Goal: Task Accomplishment & Management: Manage account settings

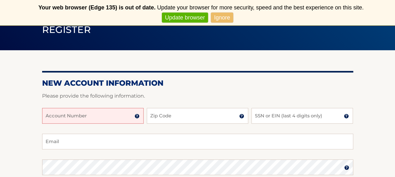
scroll to position [52, 0]
click at [100, 122] on input "Account Number" at bounding box center [92, 116] width 101 height 16
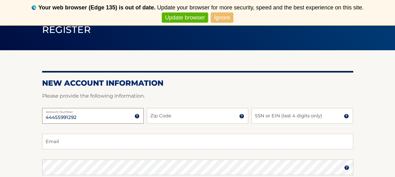
type input "44455991292"
click at [170, 117] on input "Zip Code" at bounding box center [197, 116] width 101 height 16
type input "16105"
drag, startPoint x: 277, startPoint y: 116, endPoint x: 290, endPoint y: 113, distance: 13.2
click at [279, 115] on input "SSN or EIN (last 4 digits only)" at bounding box center [301, 116] width 101 height 16
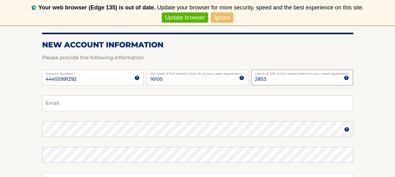
scroll to position [94, 0]
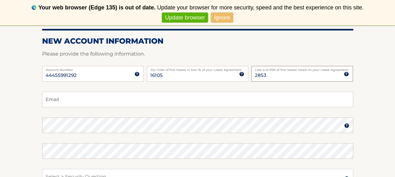
type input "2853"
click at [57, 100] on input "Email" at bounding box center [197, 100] width 311 height 16
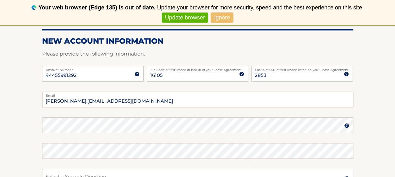
type input "ralph,vitale99@gmail.com"
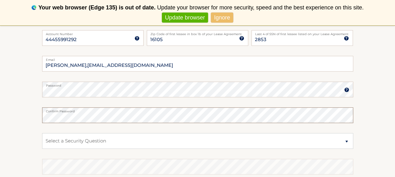
scroll to position [146, 0]
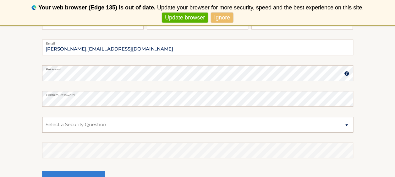
click at [348, 124] on select "Select a Security Question What was the name of your elementary school? What is…" at bounding box center [197, 125] width 311 height 16
select select "2"
click at [42, 117] on select "Select a Security Question What was the name of your elementary school? What is…" at bounding box center [197, 125] width 311 height 16
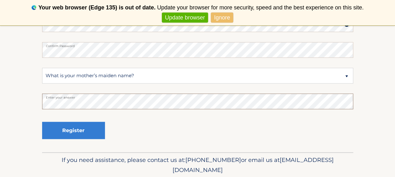
scroll to position [199, 0]
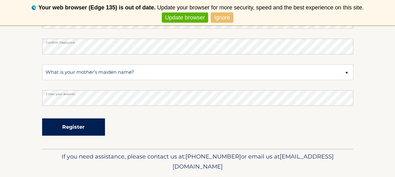
click at [71, 129] on button "Register" at bounding box center [73, 126] width 63 height 17
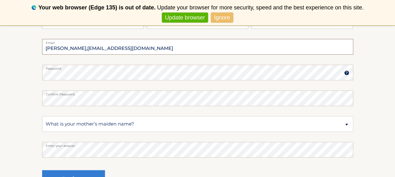
scroll to position [92, 0]
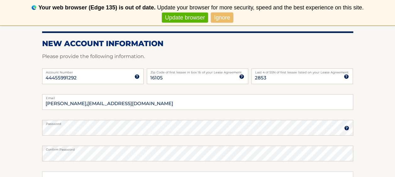
click at [345, 128] on img at bounding box center [346, 128] width 5 height 5
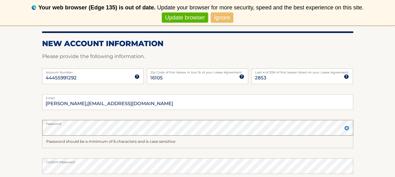
click at [22, 128] on section "New Account Information Please provide the following information. 44455991292 A…" at bounding box center [197, 140] width 395 height 258
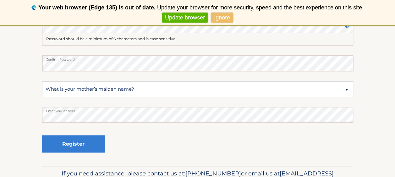
scroll to position [197, 0]
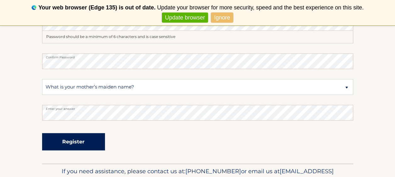
click at [73, 138] on button "Register" at bounding box center [73, 141] width 63 height 17
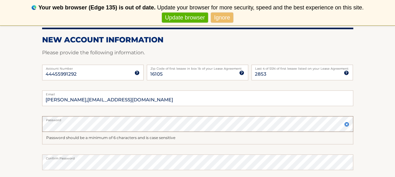
scroll to position [92, 0]
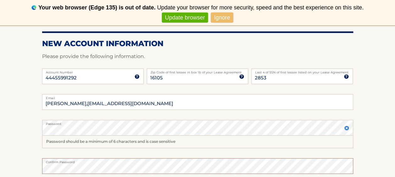
click at [0, 111] on html "Your web browser (Edge 135) is out of date. Update your browser for more securi…" at bounding box center [197, 22] width 395 height 177
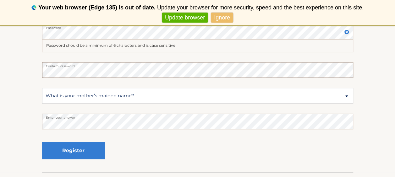
scroll to position [197, 0]
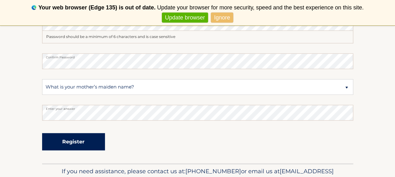
click at [90, 145] on button "Register" at bounding box center [73, 141] width 63 height 17
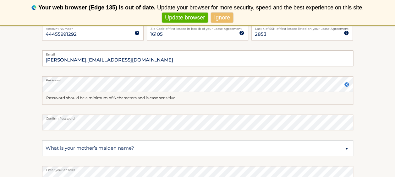
scroll to position [102, 0]
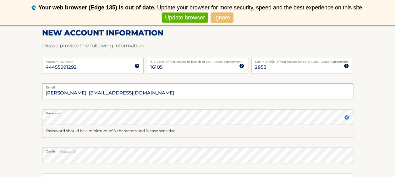
click at [58, 94] on input "ralph, vitale99@gmail.com" at bounding box center [197, 92] width 311 height 16
type input "ralph.vitale99@gmail.com"
click at [0, 100] on html "Your web browser (Edge 135) is out of date. Update your browser for more securi…" at bounding box center [197, 11] width 395 height 177
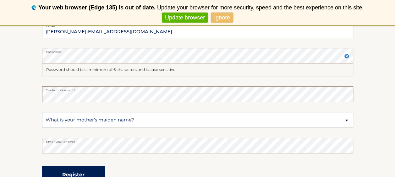
scroll to position [197, 0]
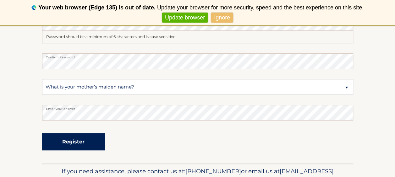
click at [76, 140] on button "Register" at bounding box center [73, 141] width 63 height 17
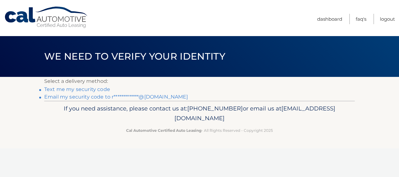
click at [101, 98] on link "**********" at bounding box center [116, 97] width 144 height 6
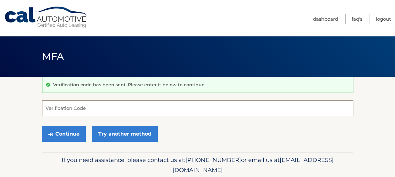
click at [92, 106] on input "Verification Code" at bounding box center [197, 108] width 311 height 16
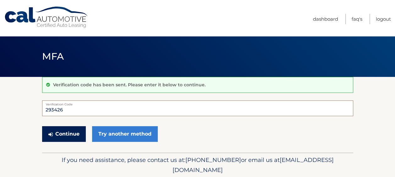
type input "293426"
click at [75, 131] on button "Continue" at bounding box center [64, 134] width 44 height 16
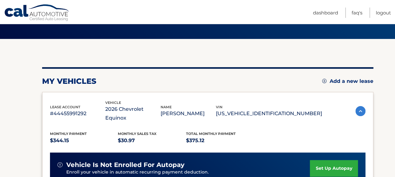
scroll to position [42, 0]
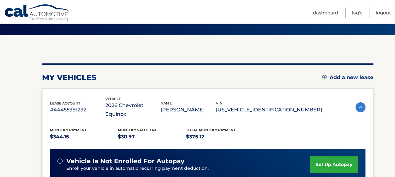
click at [326, 156] on link "set up autopay" at bounding box center [334, 164] width 48 height 17
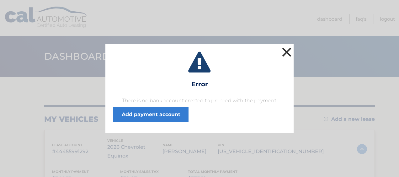
click at [287, 49] on button "×" at bounding box center [287, 52] width 13 height 13
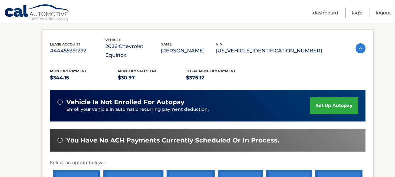
scroll to position [105, 0]
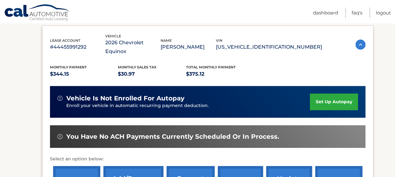
click at [329, 94] on link "set up autopay" at bounding box center [334, 102] width 48 height 17
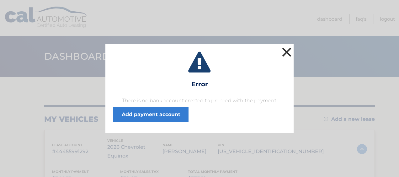
drag, startPoint x: 290, startPoint y: 50, endPoint x: 286, endPoint y: 57, distance: 8.7
click at [290, 51] on button "×" at bounding box center [287, 52] width 13 height 13
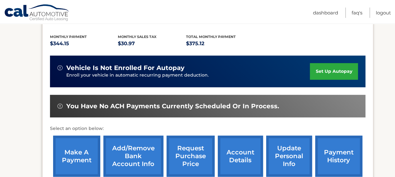
scroll to position [136, 0]
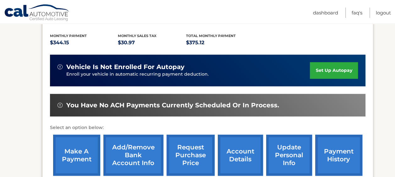
click at [77, 149] on link "make a payment" at bounding box center [76, 155] width 47 height 41
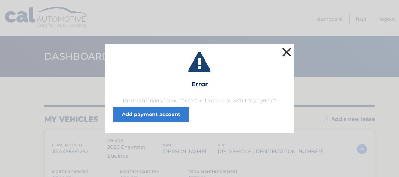
click at [286, 50] on button "×" at bounding box center [287, 52] width 13 height 13
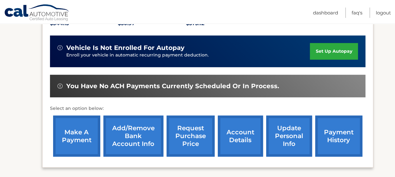
scroll to position [157, 0]
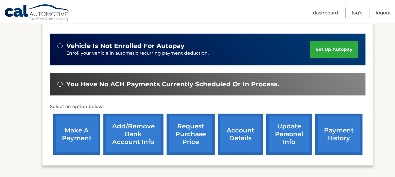
click at [138, 127] on link "Add/Remove bank account info" at bounding box center [133, 134] width 60 height 41
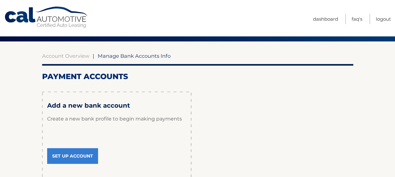
scroll to position [42, 0]
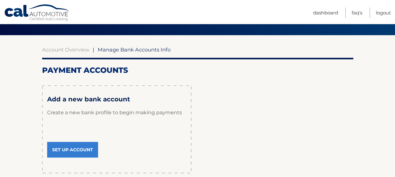
click at [82, 149] on link "Set Up Account" at bounding box center [72, 150] width 51 height 16
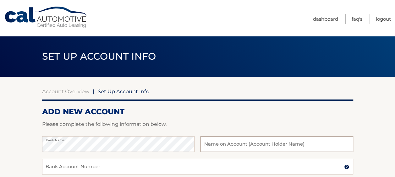
click at [224, 145] on input "text" at bounding box center [276, 144] width 152 height 16
type input "[PERSON_NAME]"
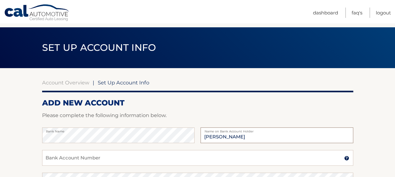
scroll to position [63, 0]
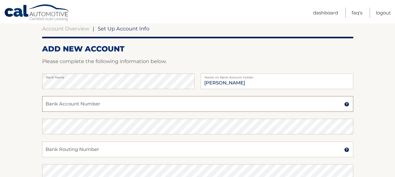
click at [93, 108] on input "Bank Account Number" at bounding box center [197, 104] width 311 height 16
click at [25, 138] on section "Account Overview | Set Up Account Info ADD NEW ACCOUNT Please complete the foll…" at bounding box center [197, 134] width 395 height 240
click at [124, 103] on input "Bank Account Number" at bounding box center [197, 104] width 311 height 16
type input "6350974195"
click at [70, 150] on input "Bank Routing Number" at bounding box center [197, 150] width 311 height 16
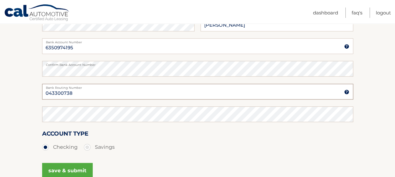
scroll to position [126, 0]
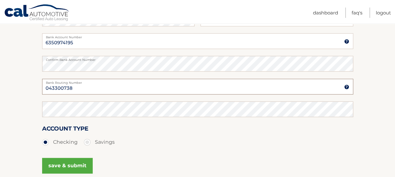
type input "043300738"
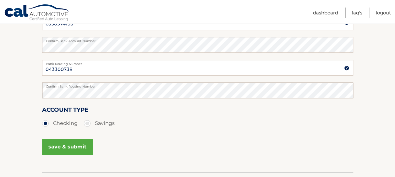
scroll to position [146, 0]
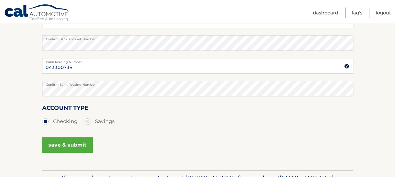
click at [61, 143] on button "save & submit" at bounding box center [67, 145] width 51 height 16
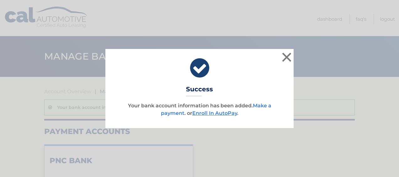
click at [262, 106] on link "Make a payment" at bounding box center [216, 110] width 111 height 14
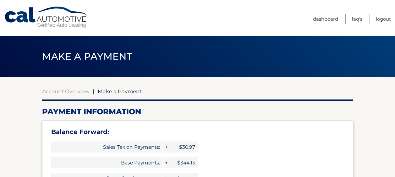
select select "OTc1NzIzNzctZWYyOS00ZWI3LWIxZTUtOGExNWJlYWQ1Mzhm"
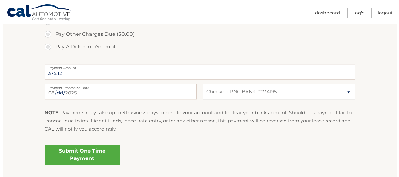
scroll to position [272, 0]
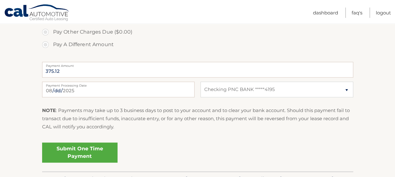
click at [90, 154] on link "Submit One Time Payment" at bounding box center [79, 153] width 75 height 20
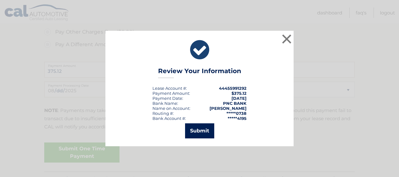
click at [201, 129] on button "Submit" at bounding box center [199, 130] width 29 height 15
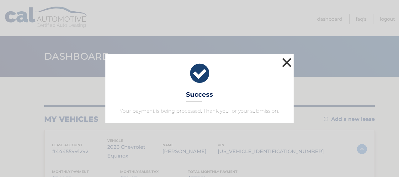
click at [286, 65] on button "×" at bounding box center [287, 62] width 13 height 13
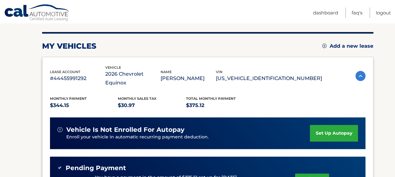
scroll to position [84, 0]
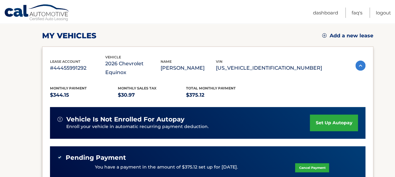
click at [328, 115] on link "set up autopay" at bounding box center [334, 123] width 48 height 17
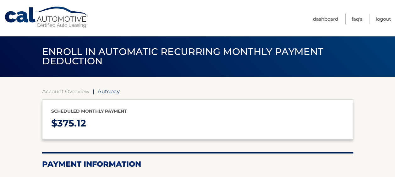
select select "OTc1NzIzNzctZWYyOS00ZWI3LWIxZTUtOGExNWJlYWQ1Mzhm"
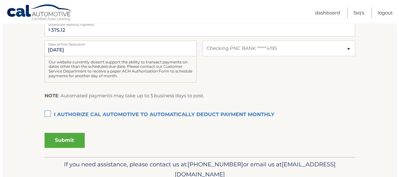
scroll to position [157, 0]
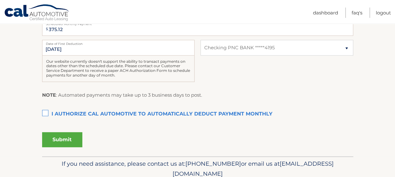
click at [45, 114] on label "I authorize cal automotive to automatically deduct payment monthly This checkbo…" at bounding box center [197, 114] width 311 height 13
click at [0, 0] on input "I authorize cal automotive to automatically deduct payment monthly This checkbo…" at bounding box center [0, 0] width 0 height 0
click at [71, 136] on button "Submit" at bounding box center [62, 139] width 40 height 15
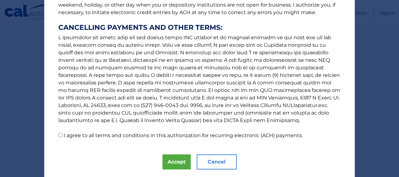
scroll to position [127, 0]
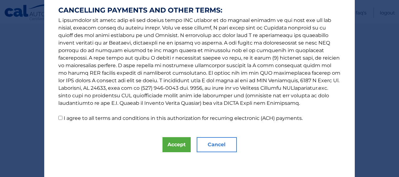
click at [58, 119] on input "I agree to all terms and conditions in this authorization for recurring electro…" at bounding box center [60, 118] width 4 height 4
checkbox input "true"
click at [171, 142] on button "Accept" at bounding box center [177, 144] width 28 height 15
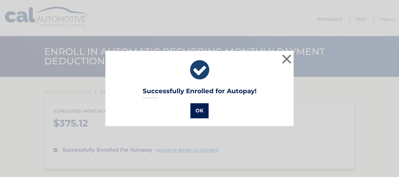
click at [200, 111] on button "OK" at bounding box center [200, 110] width 18 height 15
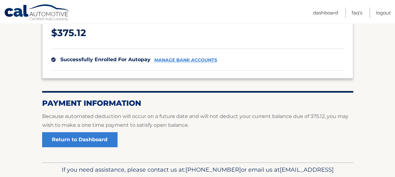
scroll to position [94, 0]
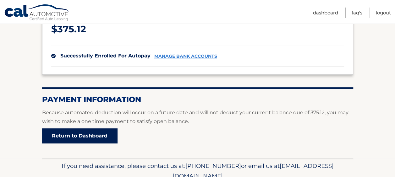
click at [91, 135] on link "Return to Dashboard" at bounding box center [79, 135] width 75 height 15
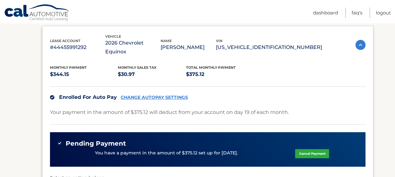
scroll to position [105, 0]
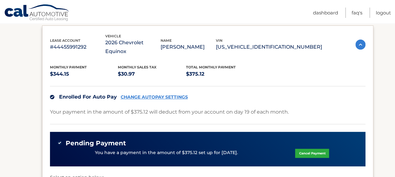
click at [294, 94] on div "Enrolled For Auto Pay CHANGE AUTOPAY SETTINGS" at bounding box center [207, 97] width 315 height 22
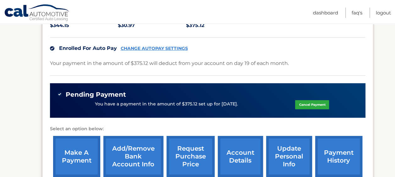
scroll to position [160, 0]
